Goal: Use online tool/utility: Utilize a website feature to perform a specific function

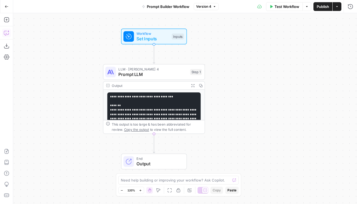
click at [238, 74] on div "Workflow Set Inputs Inputs LLM · [PERSON_NAME] 4 Prompt LLM Step 1 Output Expan…" at bounding box center [185, 108] width 344 height 191
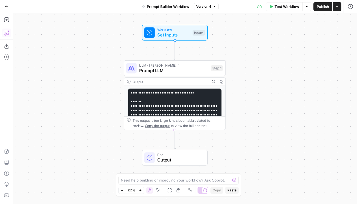
drag, startPoint x: 238, startPoint y: 74, endPoint x: 259, endPoint y: 70, distance: 21.2
click at [259, 70] on div "Workflow Set Inputs Inputs LLM · [PERSON_NAME] 4 Prompt LLM Step 1 Output Expan…" at bounding box center [185, 108] width 344 height 191
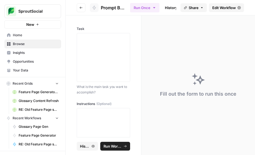
click at [66, 11] on icon "button" at bounding box center [66, 11] width 1 height 2
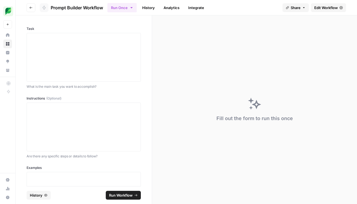
click at [258, 60] on div "Fill out the form to run this once" at bounding box center [254, 109] width 205 height 189
